Goal: Browse casually: Explore the website without a specific task or goal

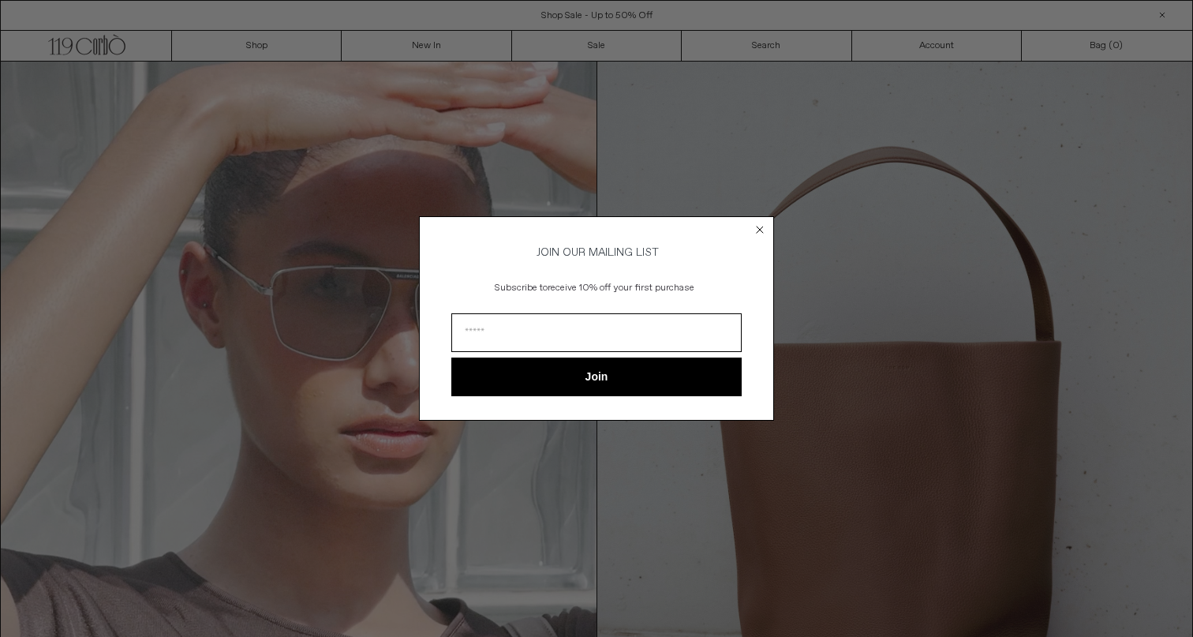
click at [545, 144] on div "Close dialog JOIN OUR MAILING LIST Subscribe to receive 10% off your first purc…" at bounding box center [596, 318] width 1193 height 637
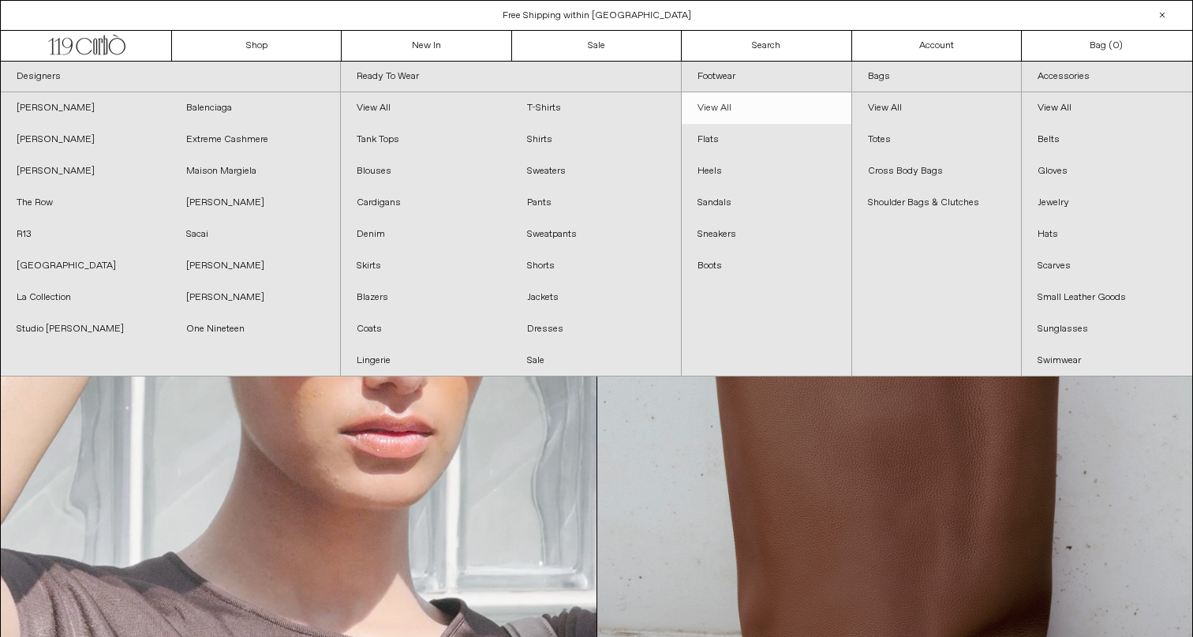
click at [734, 103] on link "View All" at bounding box center [767, 108] width 170 height 32
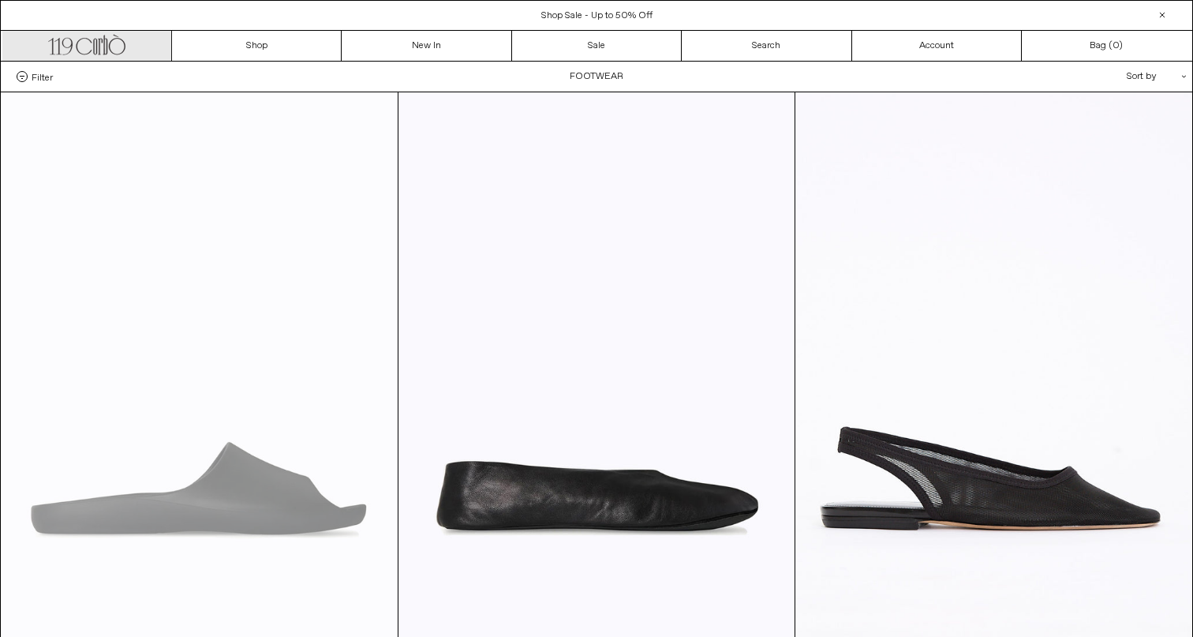
click at [98, 60] on link ".cls-1, .cls-2 { fill: #231f20; stroke: #231f20; stroke-miterlimit: 10; stroke-…" at bounding box center [87, 46] width 170 height 30
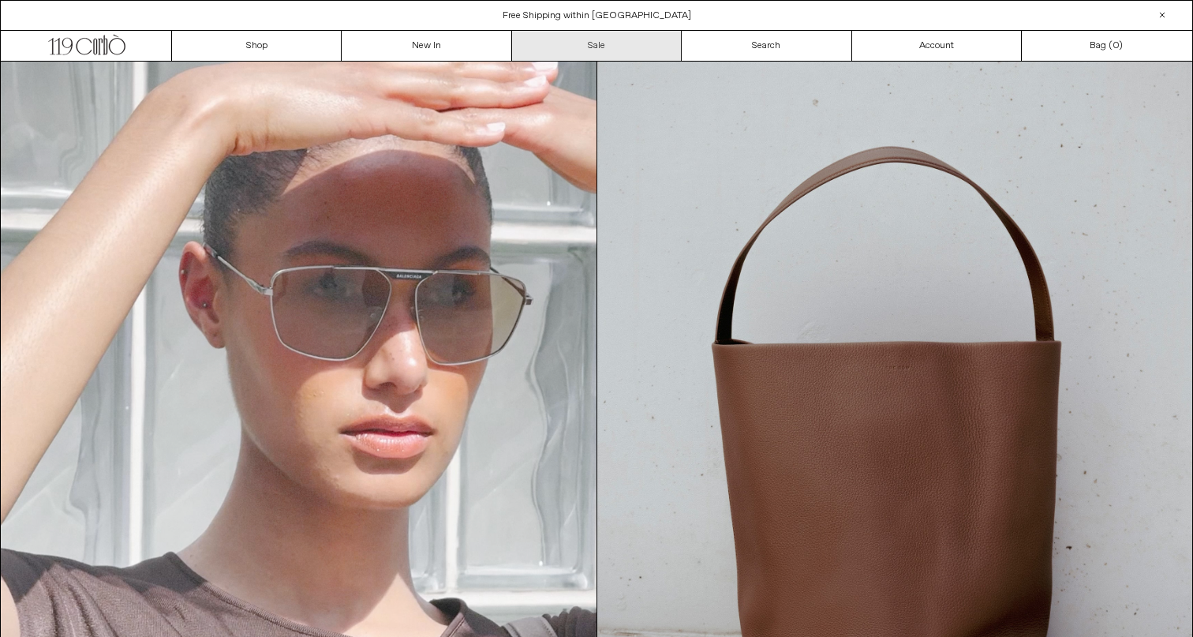
click at [619, 45] on link "Sale" at bounding box center [597, 46] width 170 height 30
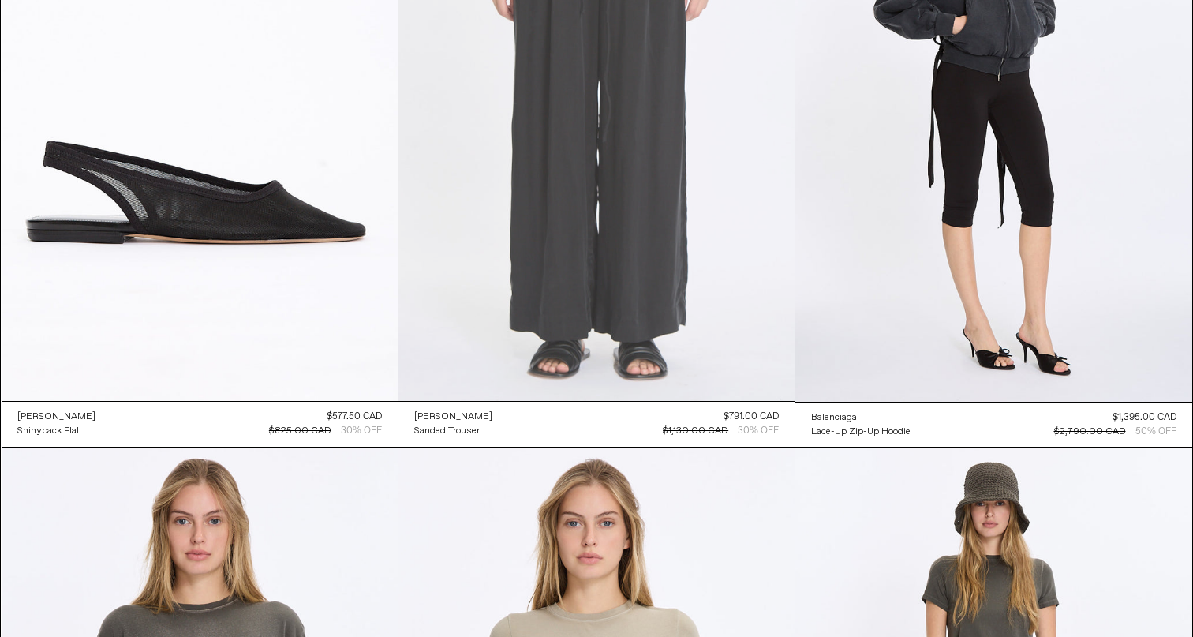
scroll to position [368, 0]
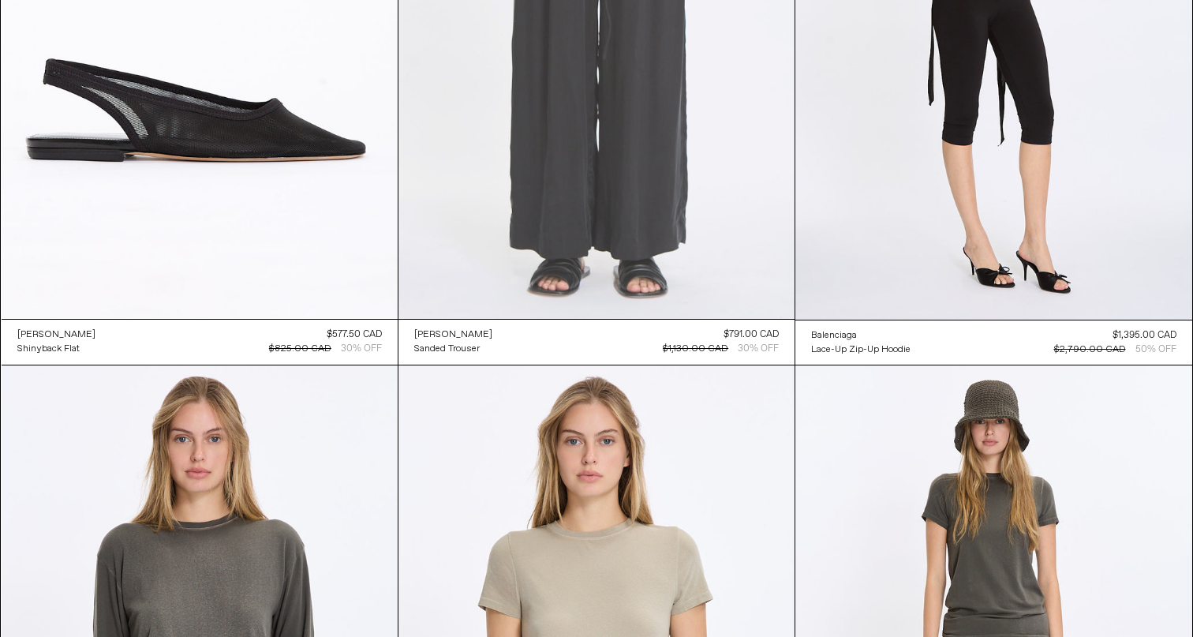
click at [602, 173] on at bounding box center [597, 22] width 396 height 594
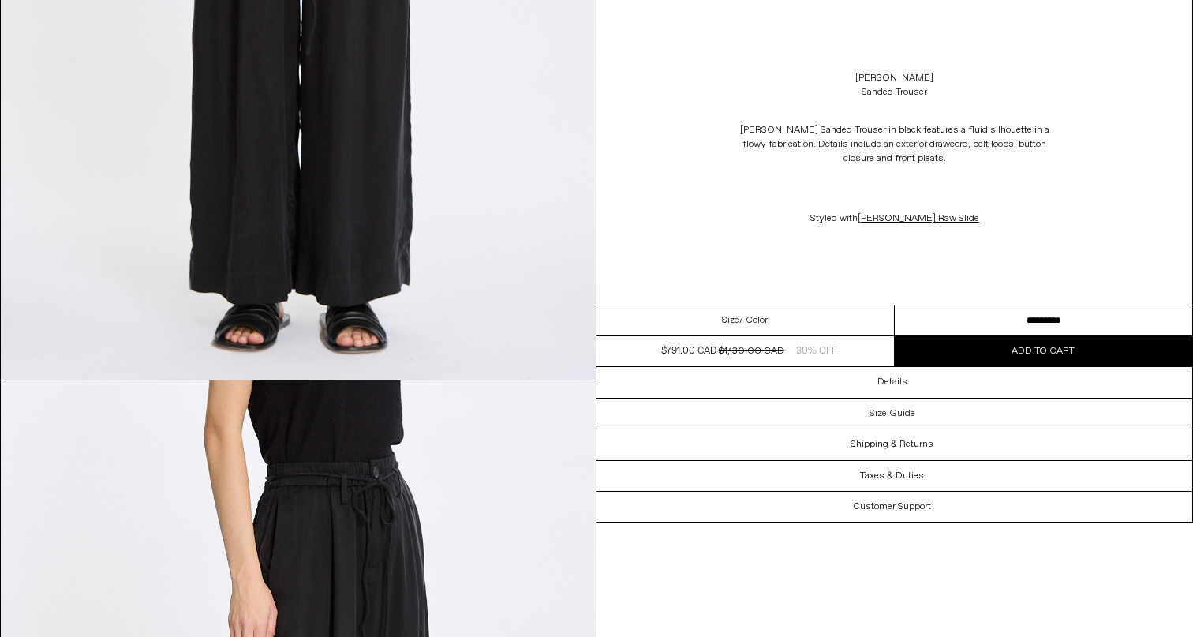
scroll to position [388, 0]
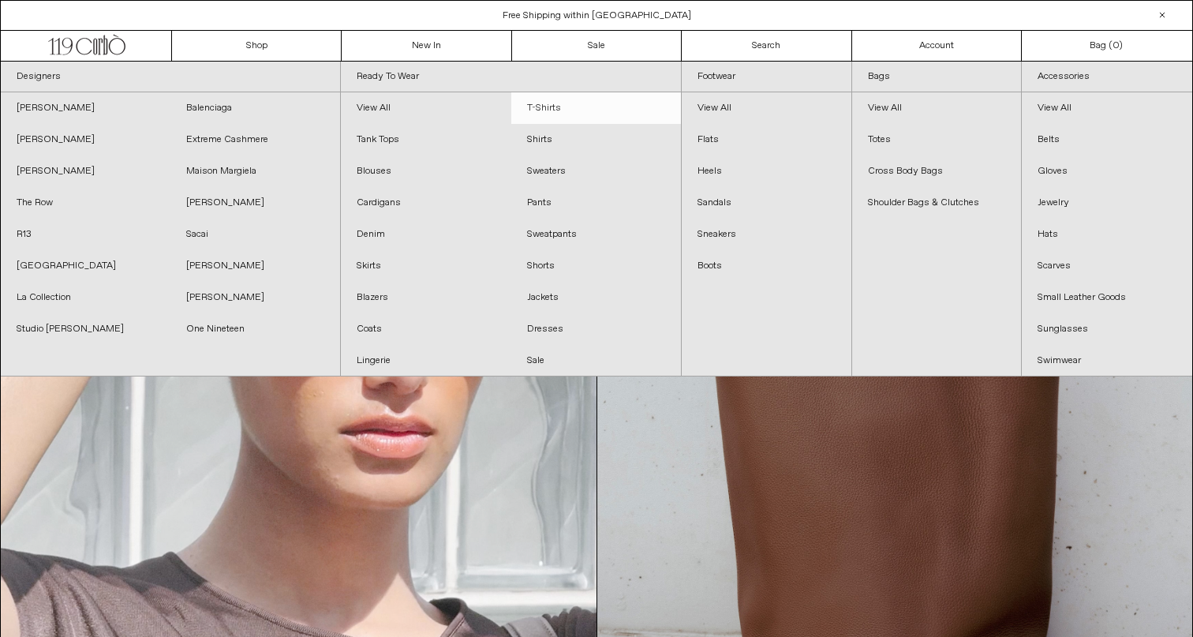
click at [549, 104] on link "T-Shirts" at bounding box center [596, 108] width 170 height 32
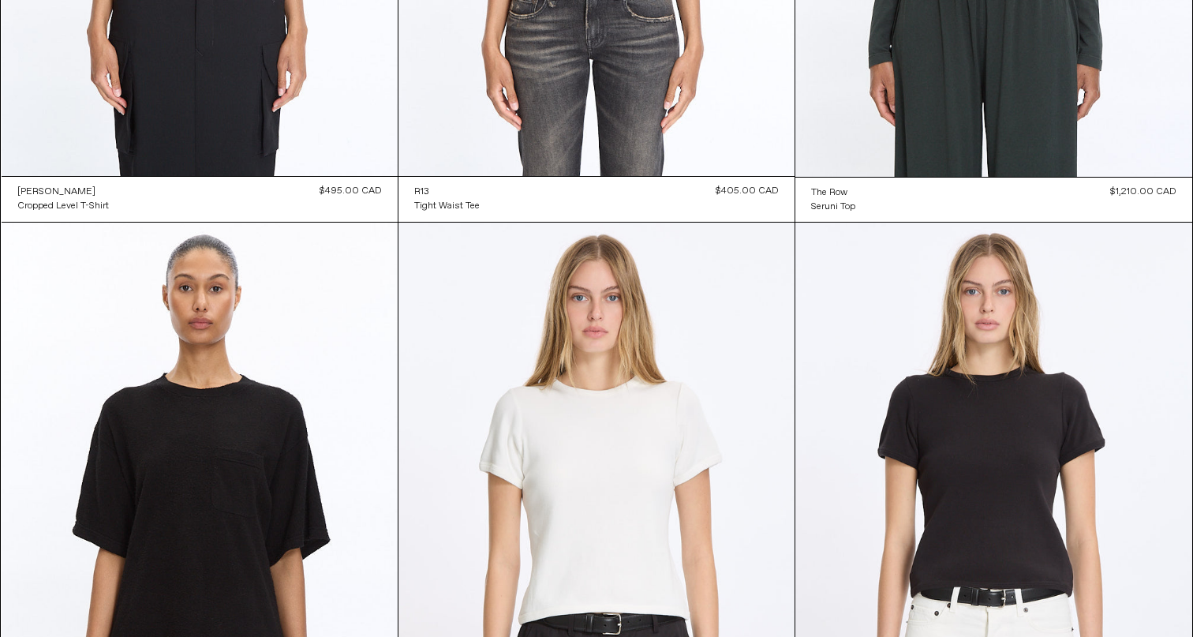
scroll to position [527, 0]
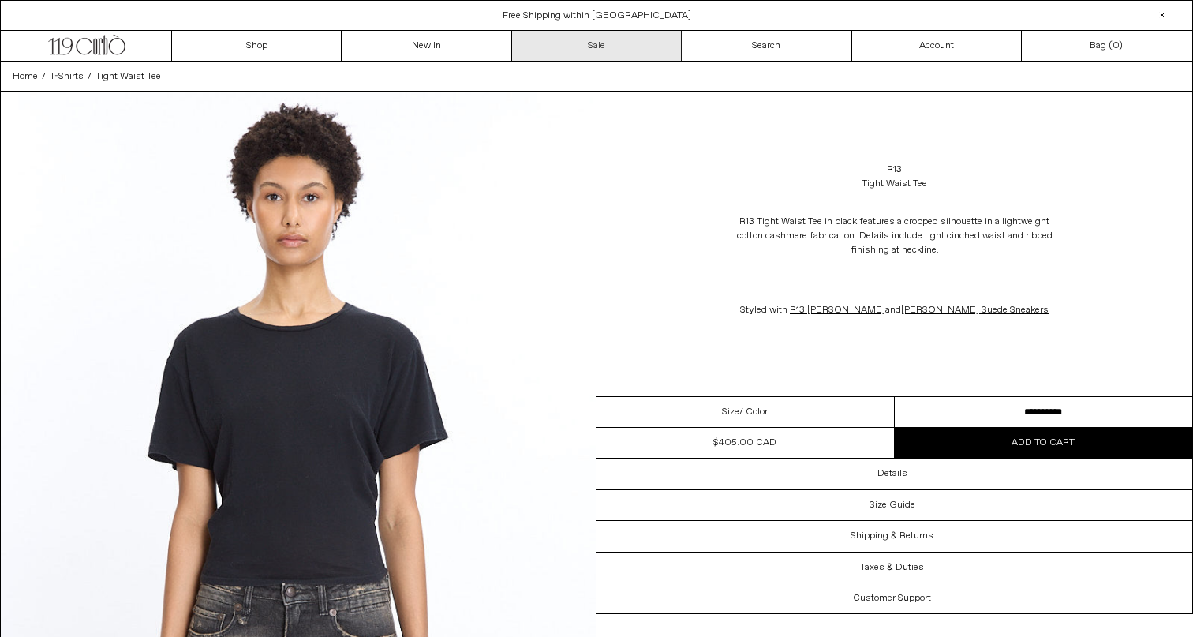
click at [598, 53] on link "Sale" at bounding box center [597, 46] width 170 height 30
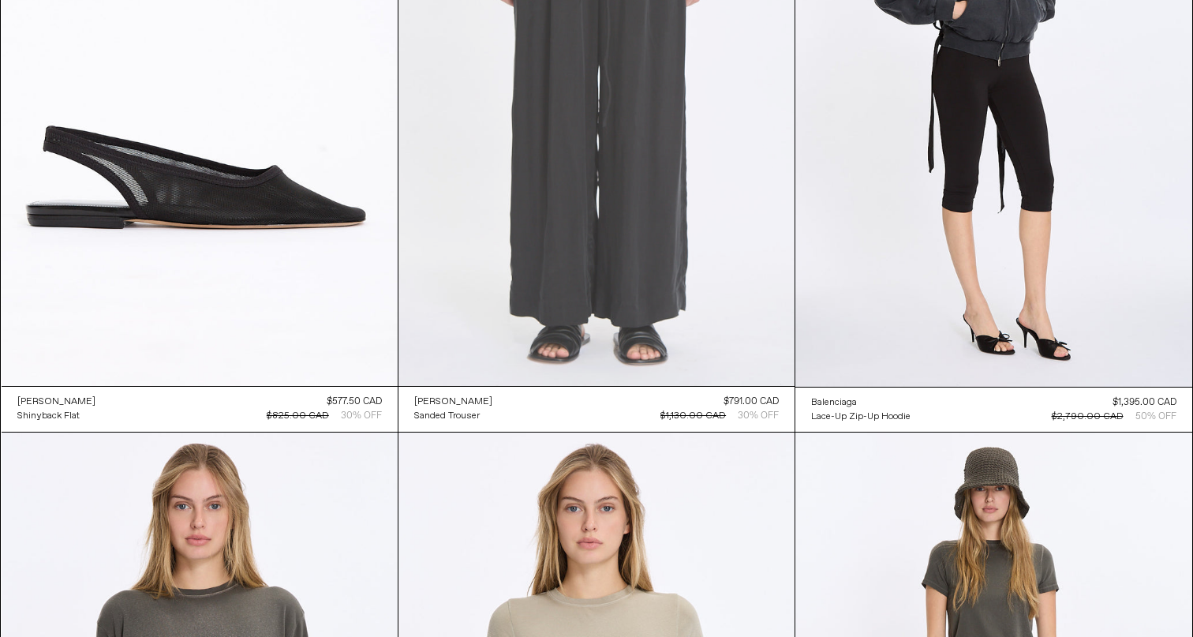
click at [560, 293] on at bounding box center [597, 89] width 396 height 594
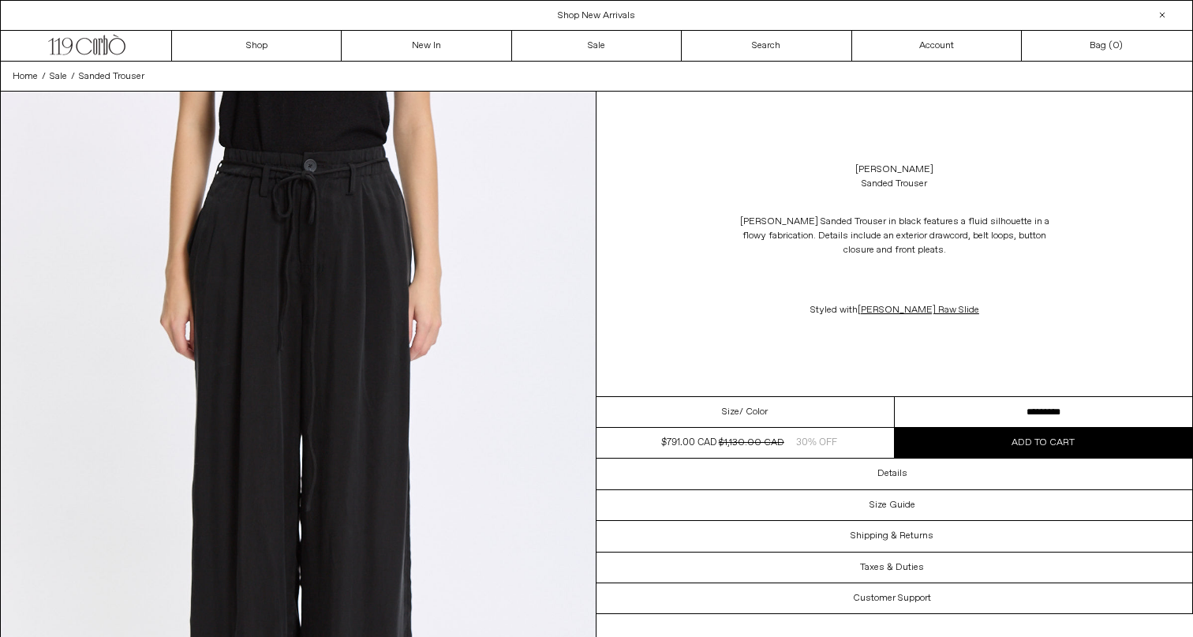
click at [660, 205] on div "Lauren Manoogian Sanded Trouser in black features a fluid silhouette in a flowy…" at bounding box center [895, 266] width 596 height 134
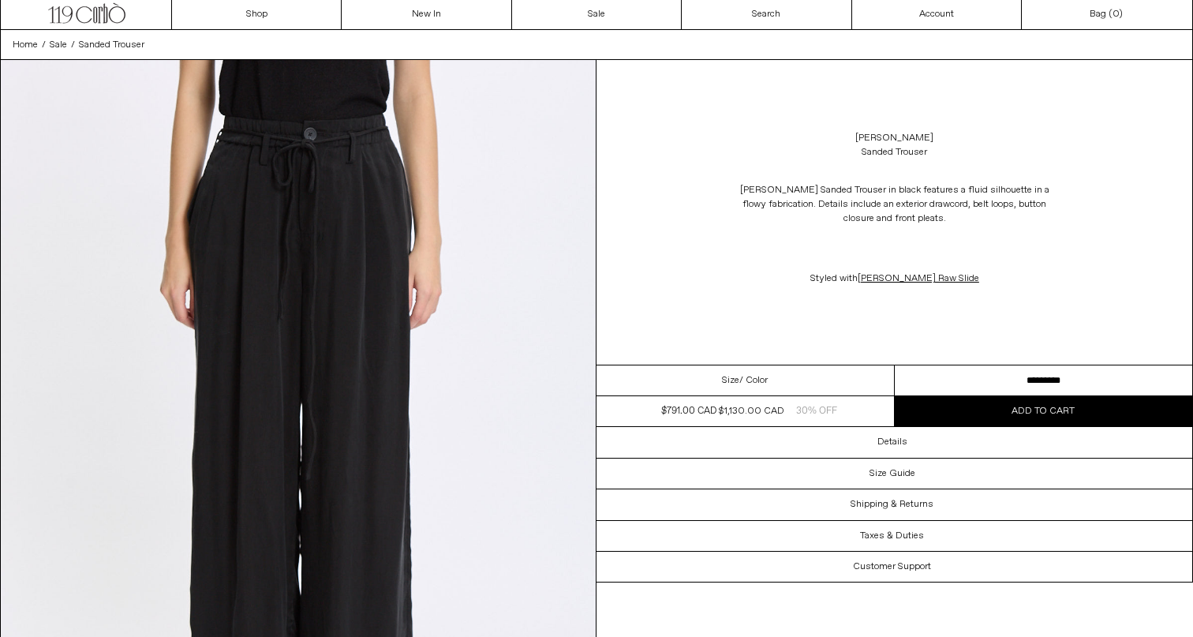
click at [736, 407] on s "$1,130.00 CAD" at bounding box center [752, 411] width 66 height 13
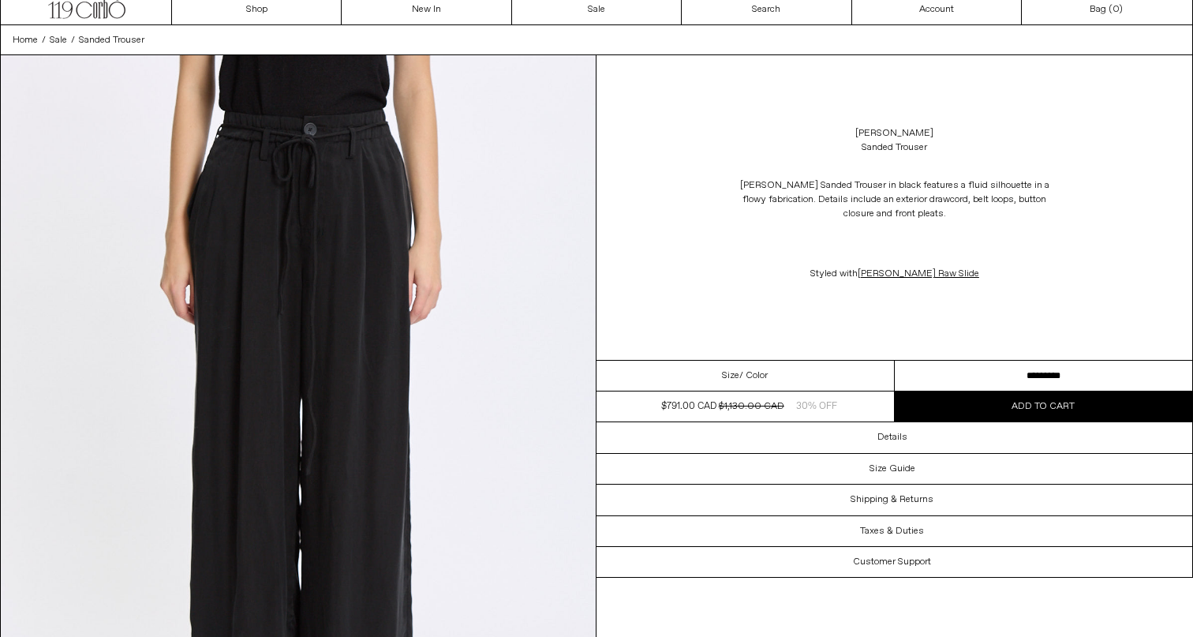
scroll to position [0, 0]
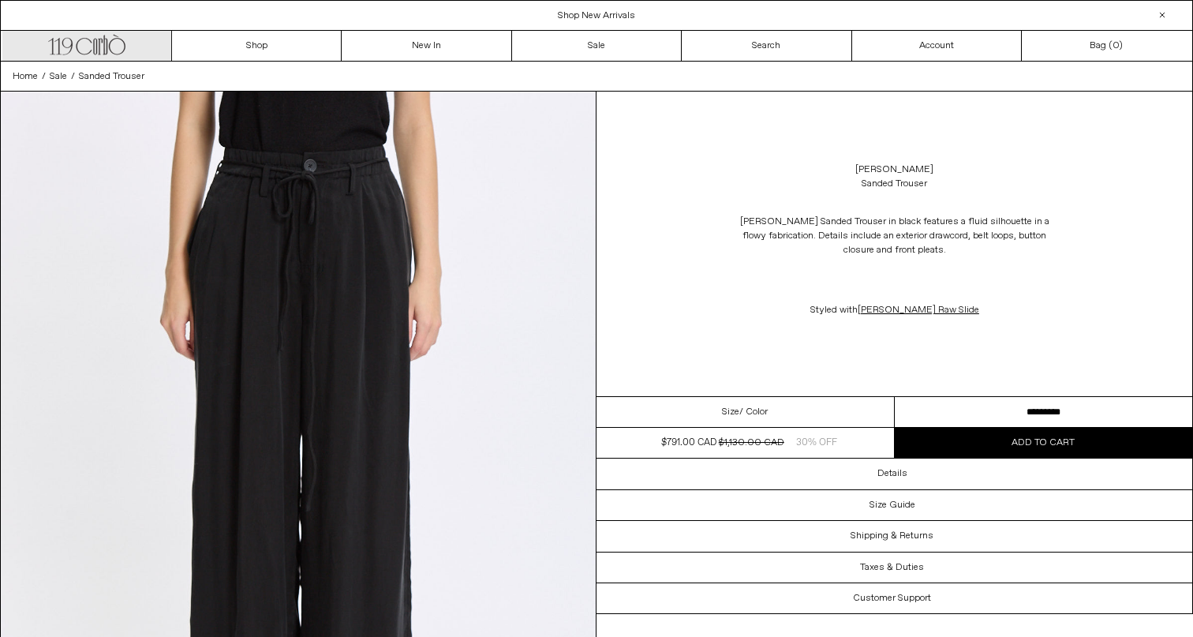
click at [86, 43] on icon ".cls-1, .cls-2 { fill: #231f20; stroke: #231f20; stroke-miterlimit: 10; stroke-…" at bounding box center [86, 43] width 77 height 23
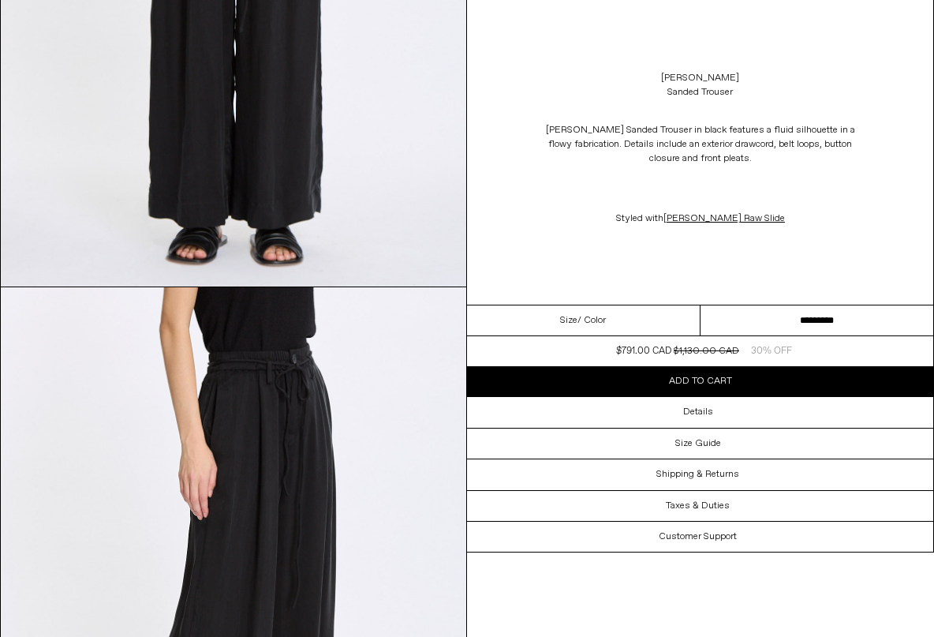
click at [773, 350] on span "30% OFF" at bounding box center [771, 351] width 41 height 14
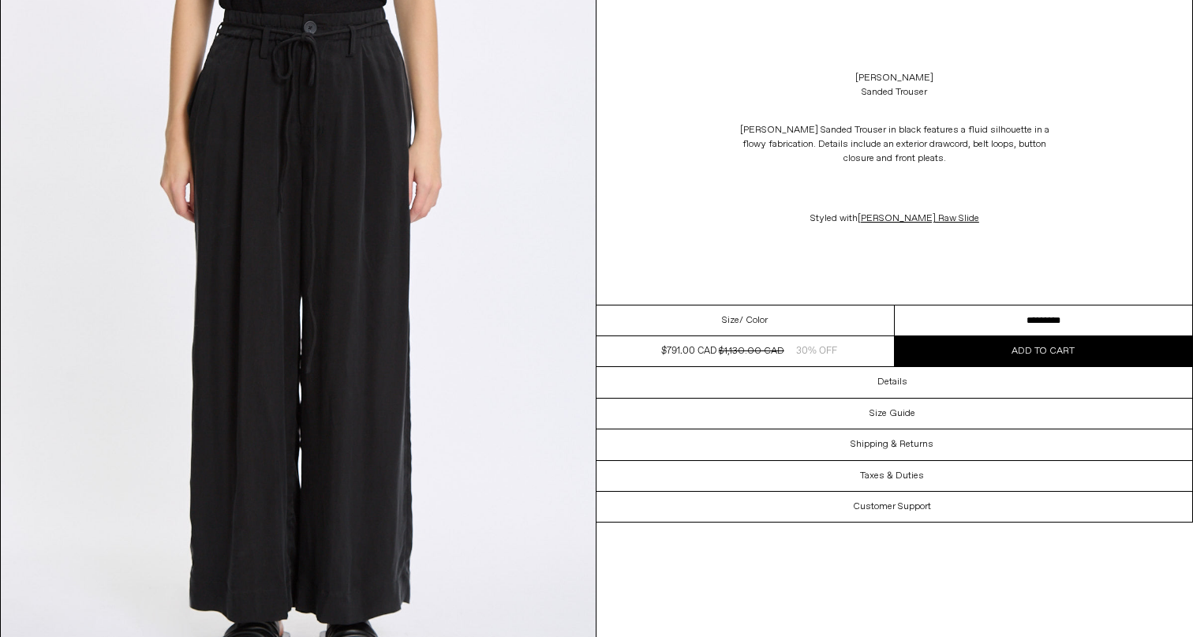
scroll to position [143, 0]
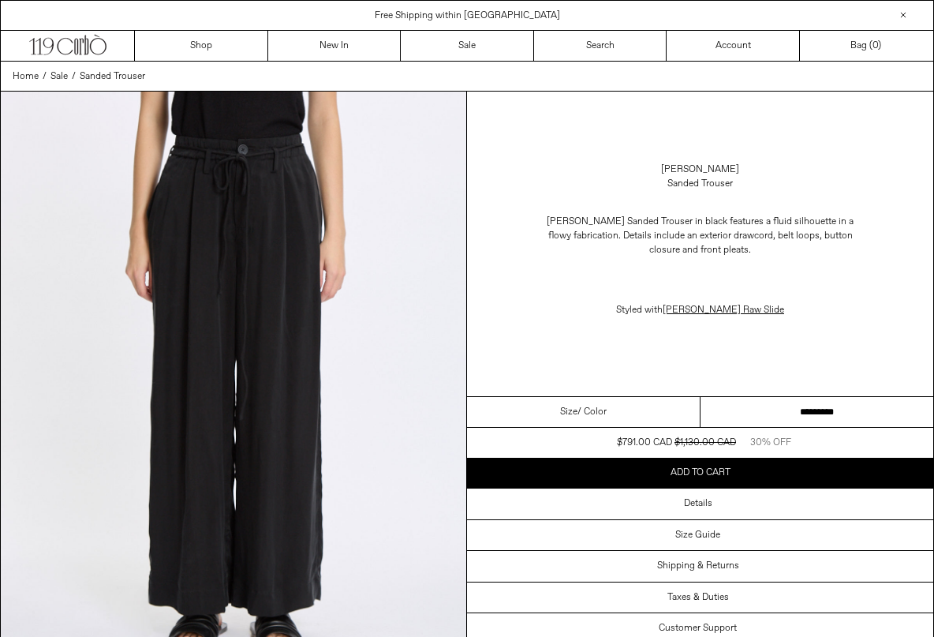
scroll to position [388, 0]
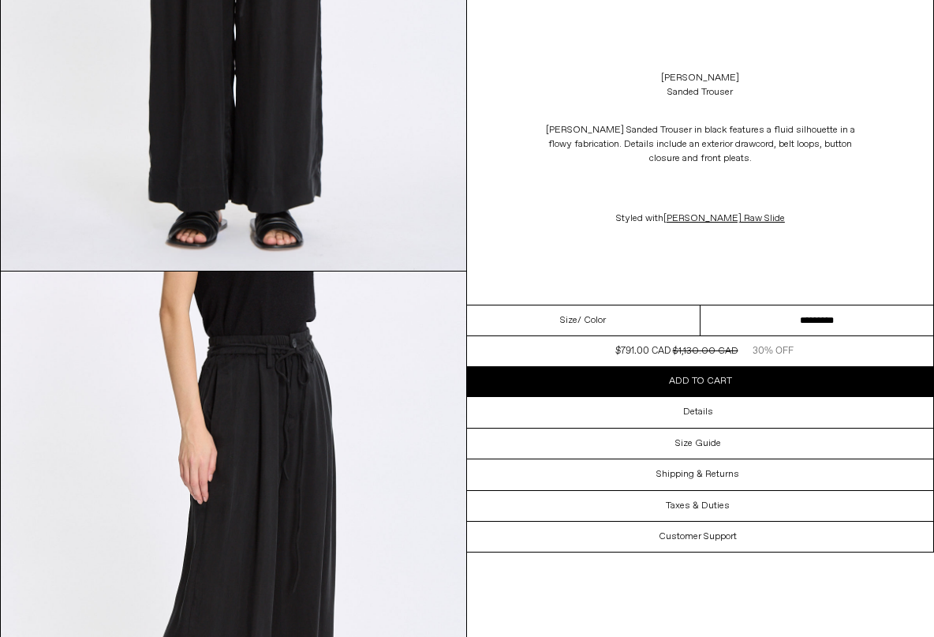
scroll to position [388, 0]
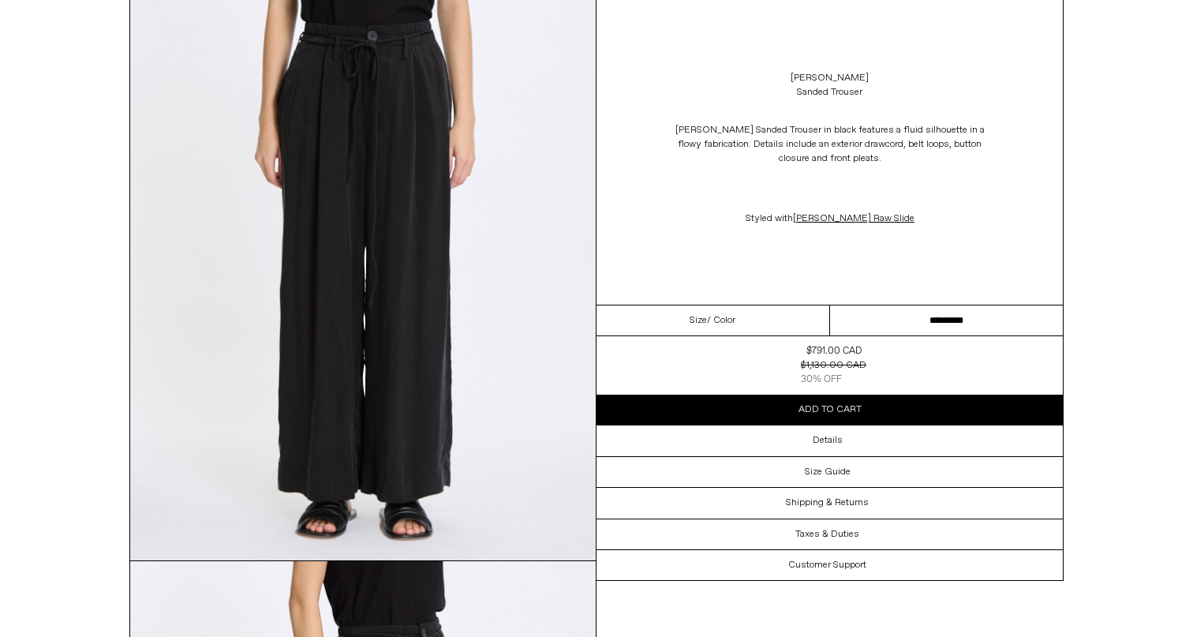
scroll to position [118, 0]
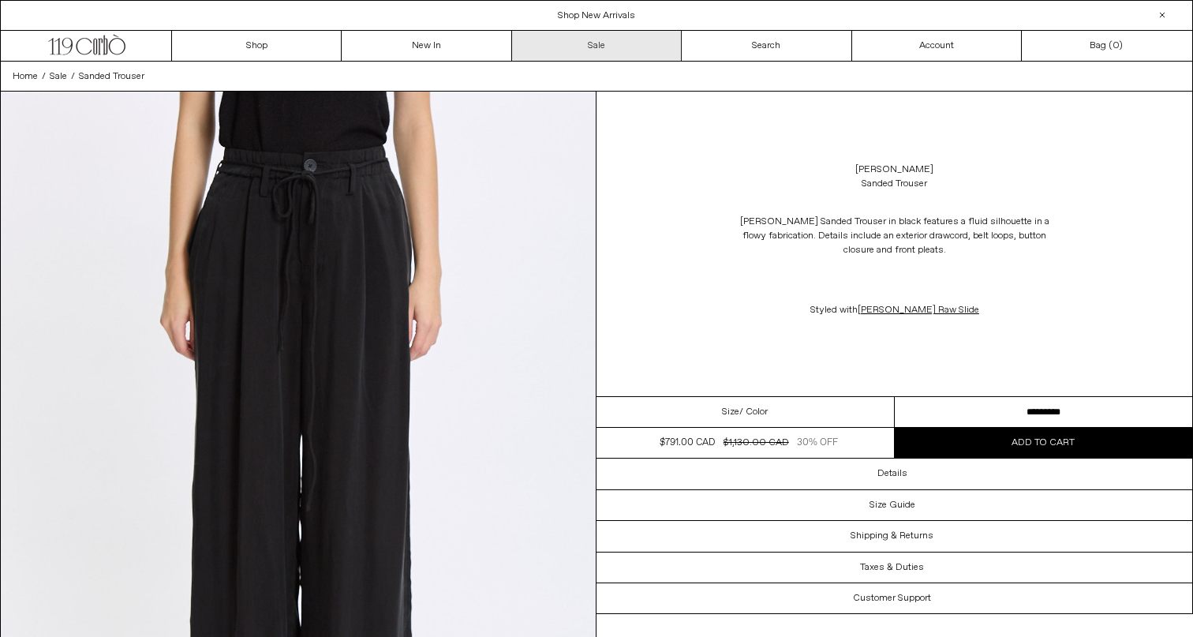
click at [642, 46] on link "Sale" at bounding box center [597, 46] width 170 height 30
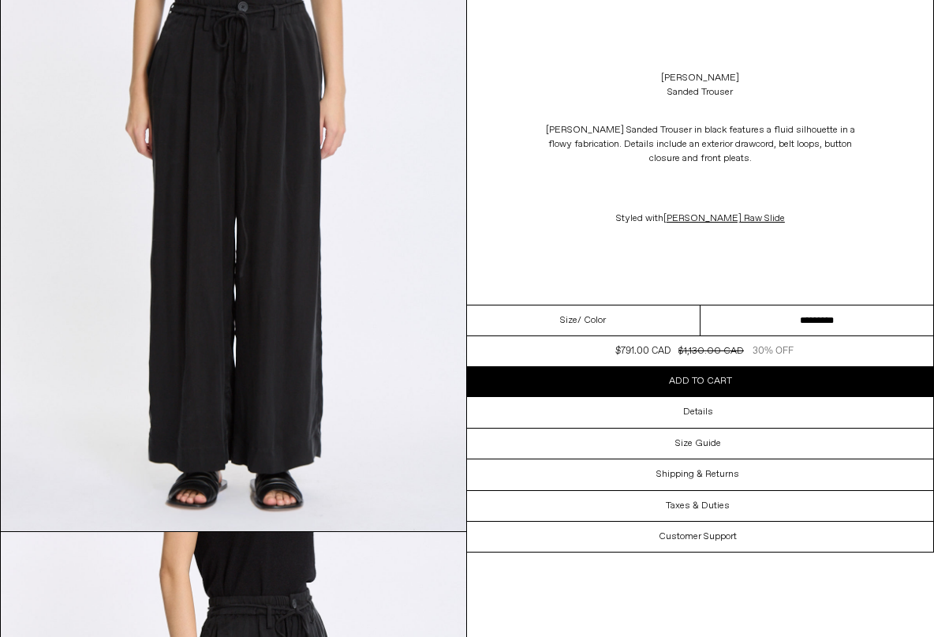
click at [907, 50] on div "Lauren Manoogian Sanded Trouser Lauren Manoogian Sanded Trouser in black featur…" at bounding box center [700, 152] width 466 height 305
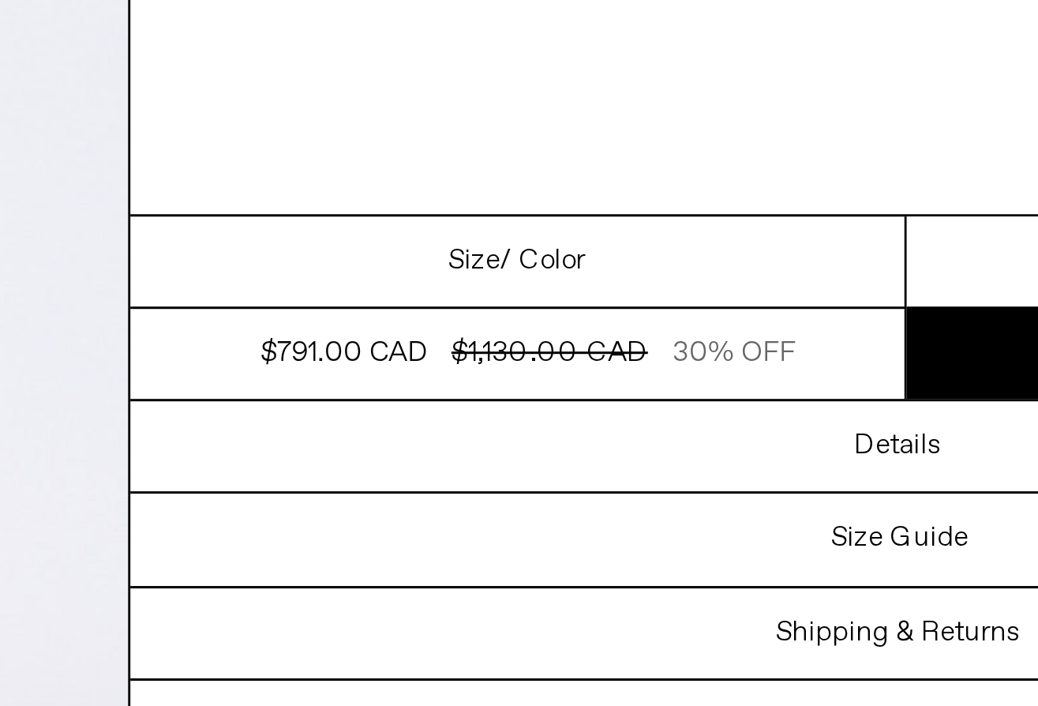
scroll to position [317, 0]
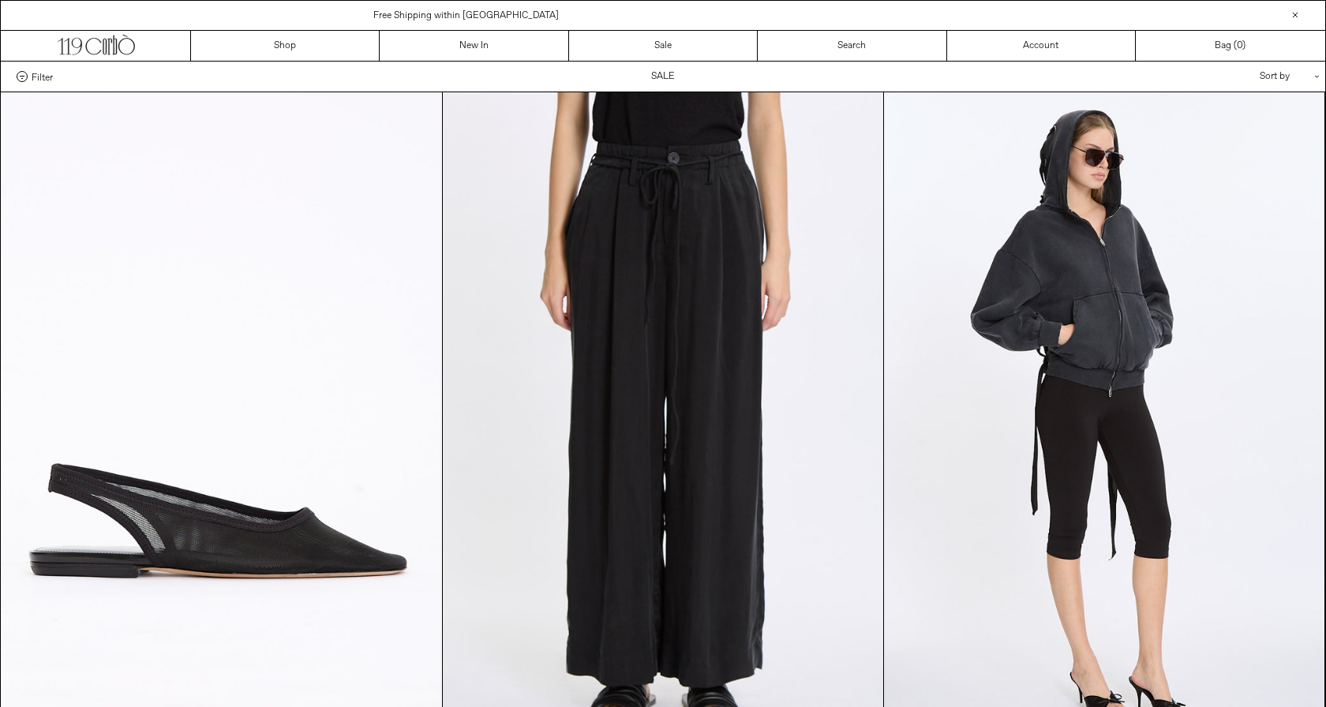
scroll to position [552, 0]
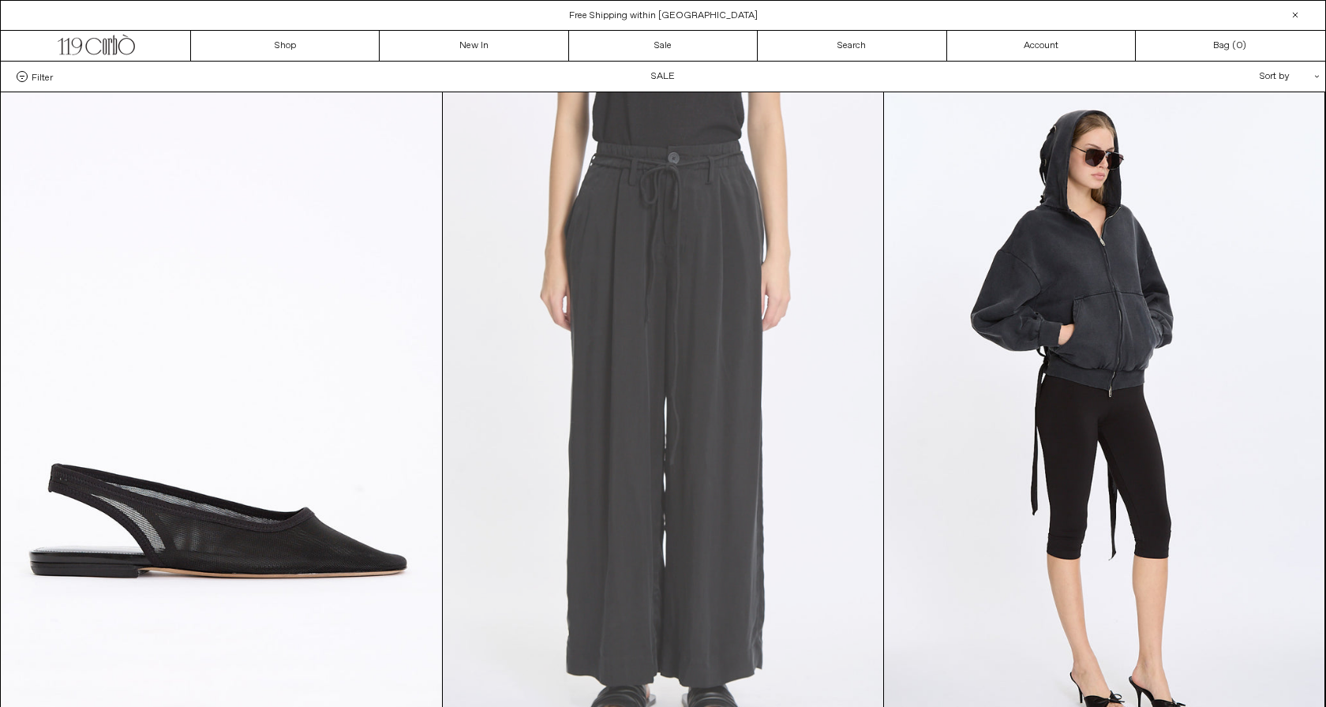
click at [588, 189] on at bounding box center [663, 422] width 440 height 661
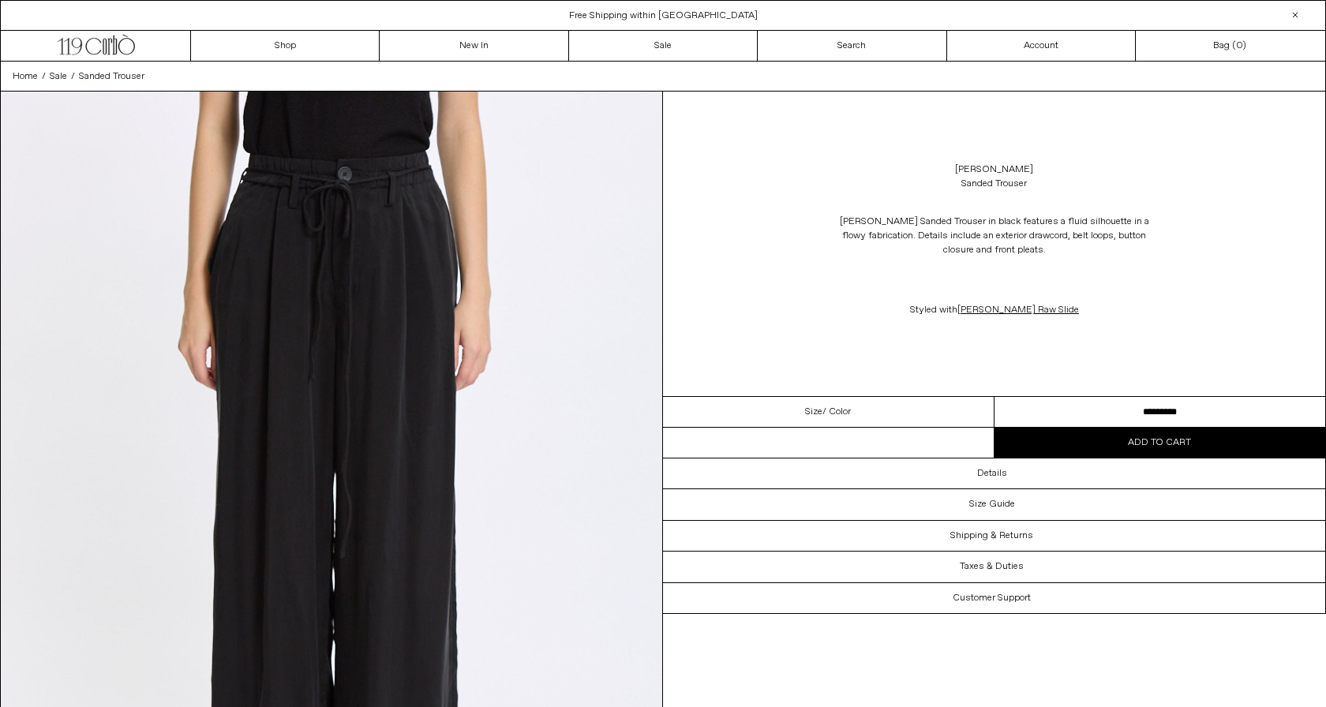
click at [734, 353] on div "Lauren Manoogian Sanded Trouser Lauren Manoogian Sanded Trouser in black featur…" at bounding box center [994, 244] width 662 height 305
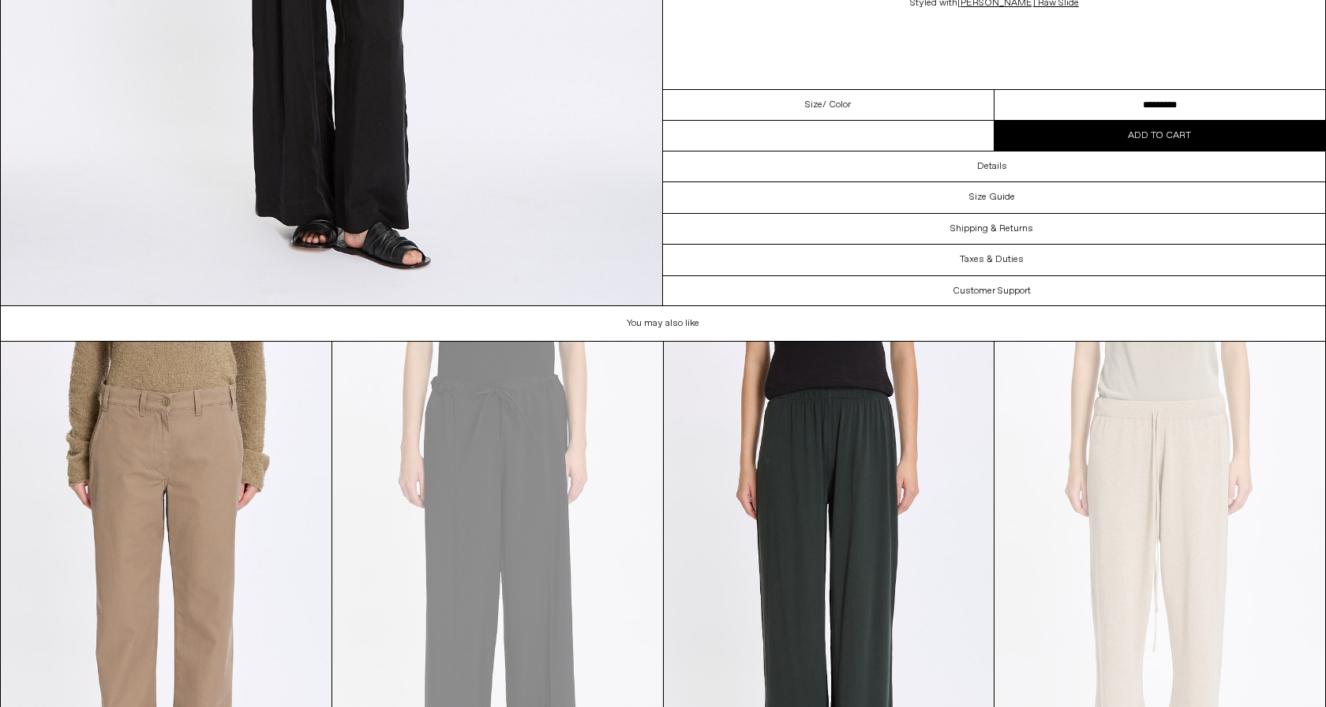
scroll to position [3372, 0]
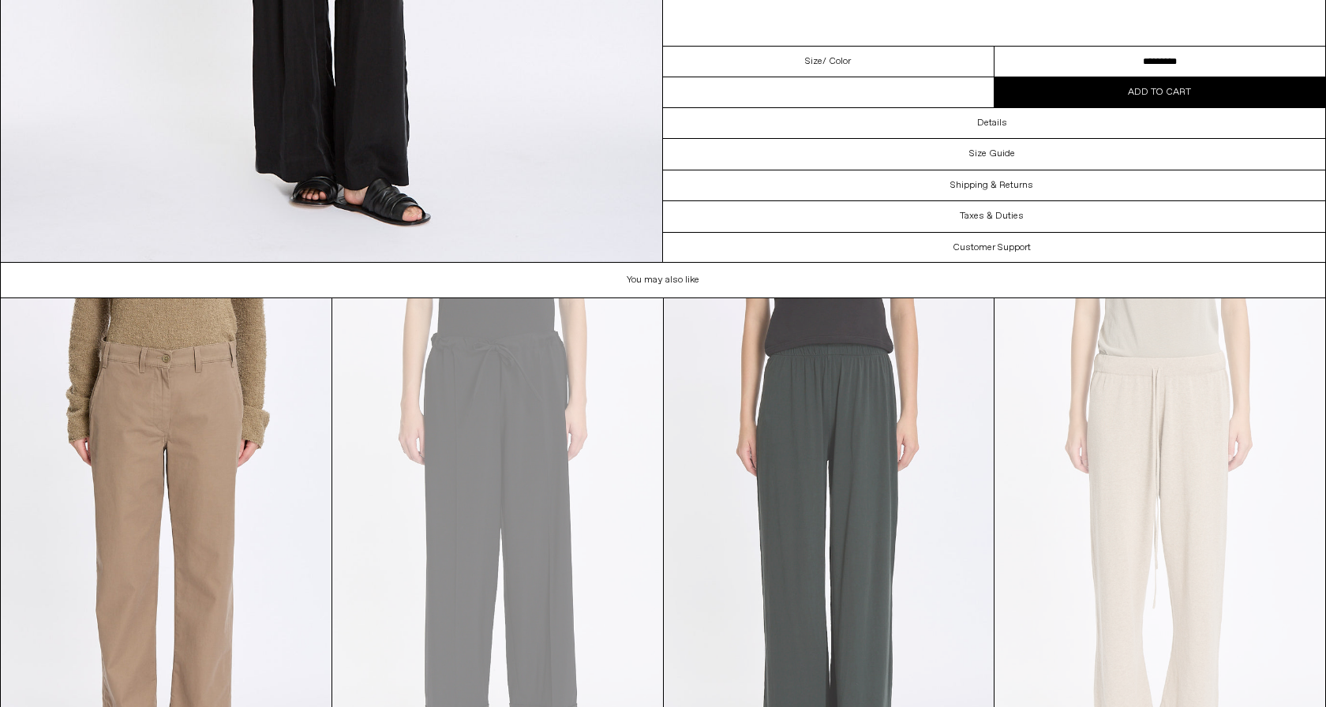
scroll to position [3372, 0]
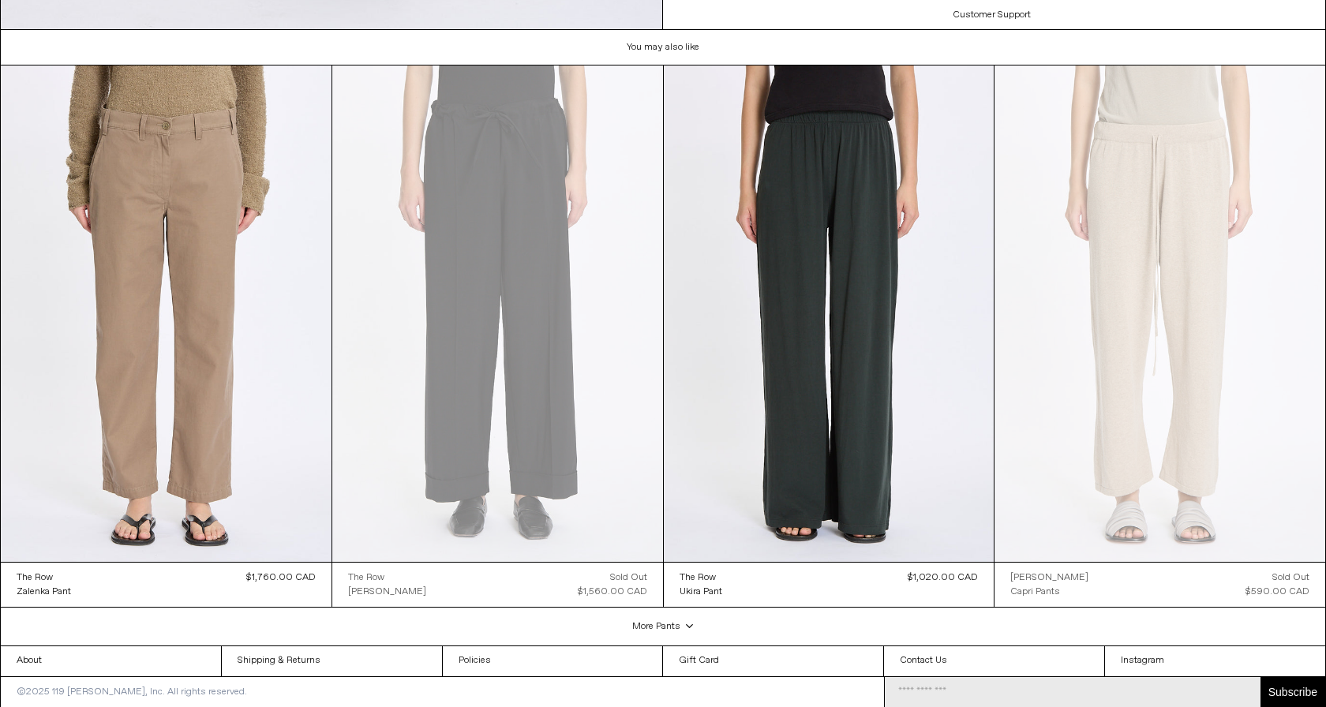
click at [917, 695] on input "Email Address" at bounding box center [1073, 692] width 376 height 30
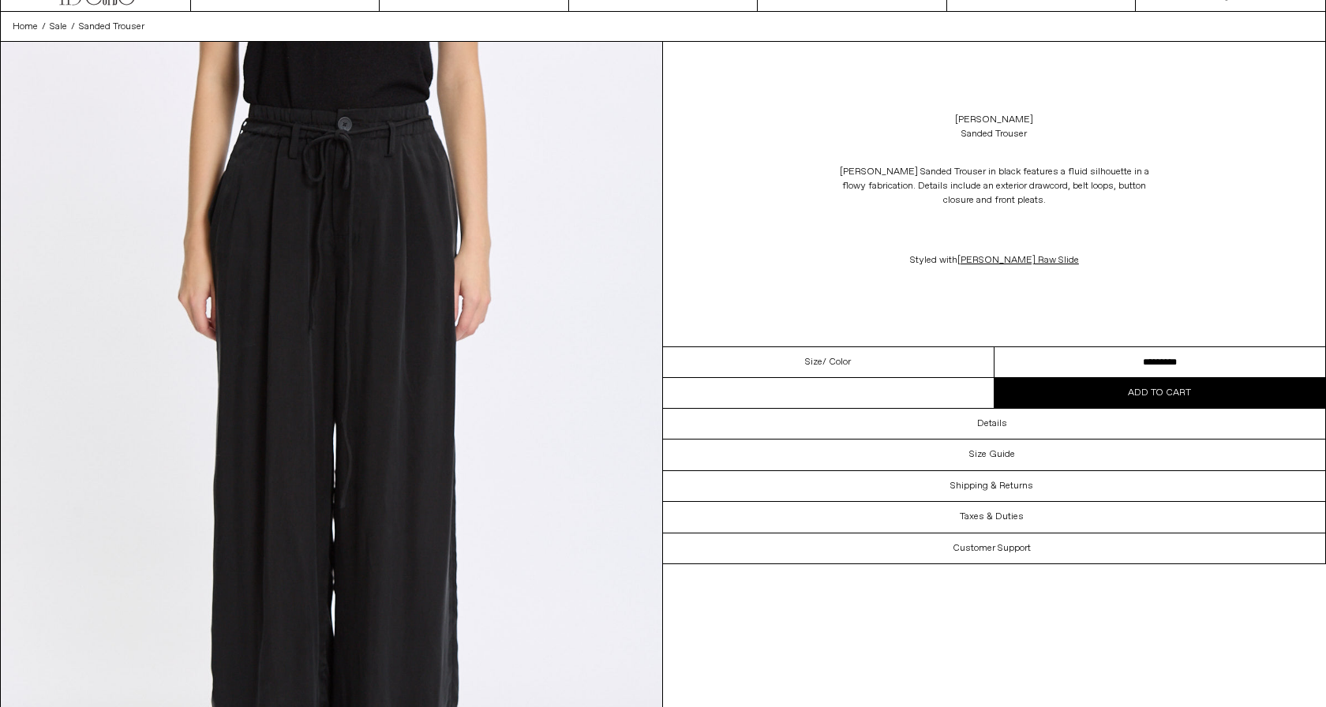
scroll to position [0, 0]
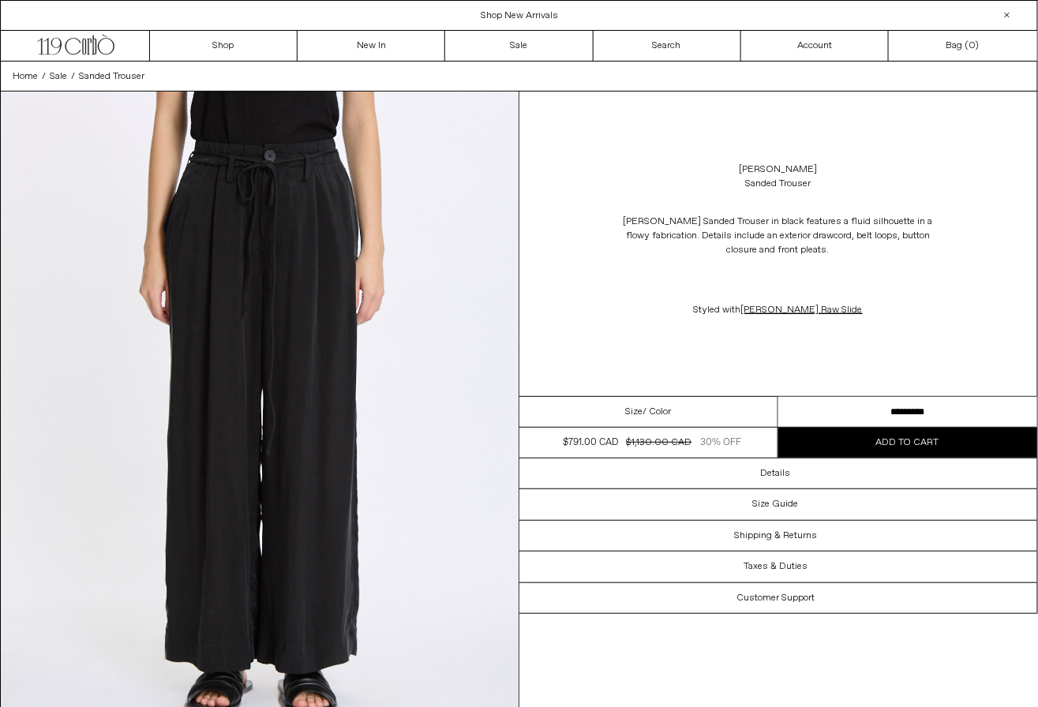
click at [738, 295] on p "Styled with Lauren Manoogian Raw Slide" at bounding box center [778, 310] width 316 height 30
click at [538, 51] on link "Sale" at bounding box center [519, 46] width 148 height 30
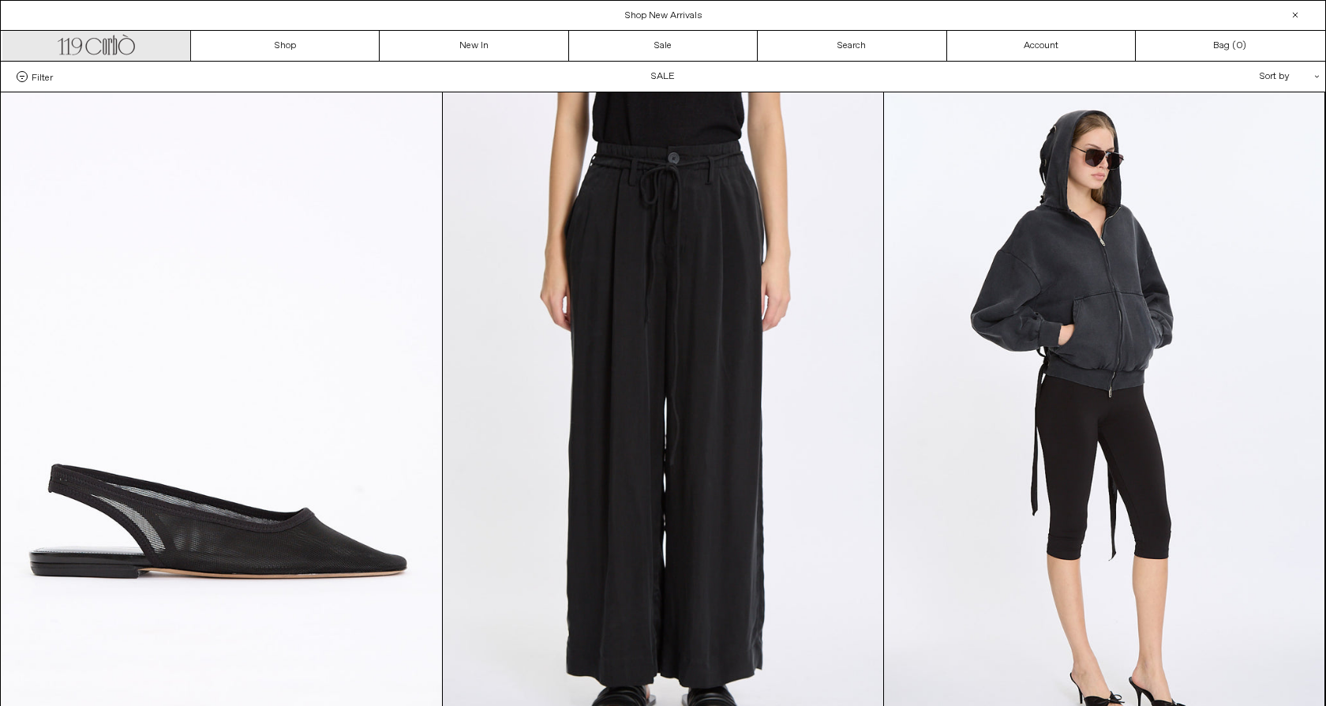
click at [129, 46] on icon ".cls-1, .cls-2 { fill: #231f20; stroke: #231f20; stroke-miterlimit: 10; stroke-…" at bounding box center [96, 43] width 77 height 23
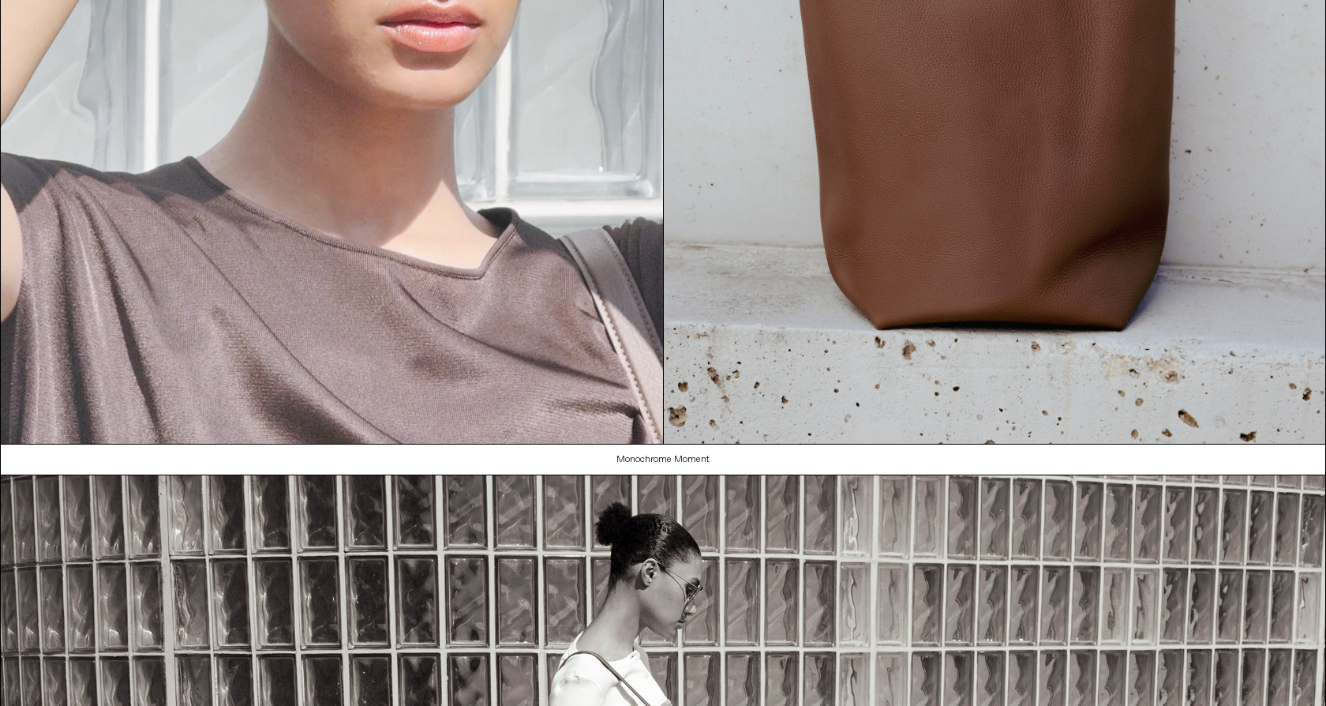
scroll to position [135, 0]
